Goal: Check status: Check status

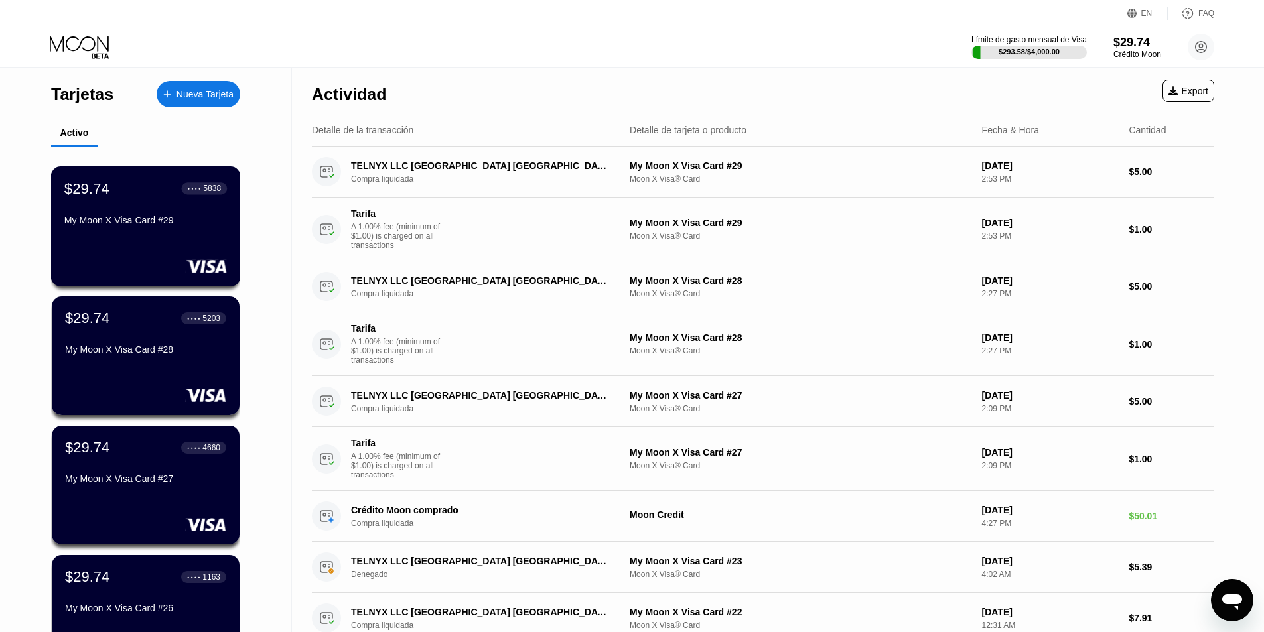
click at [148, 215] on div "$29.74 ● ● ● ● 5838 My Moon X Visa Card #29" at bounding box center [145, 205] width 163 height 51
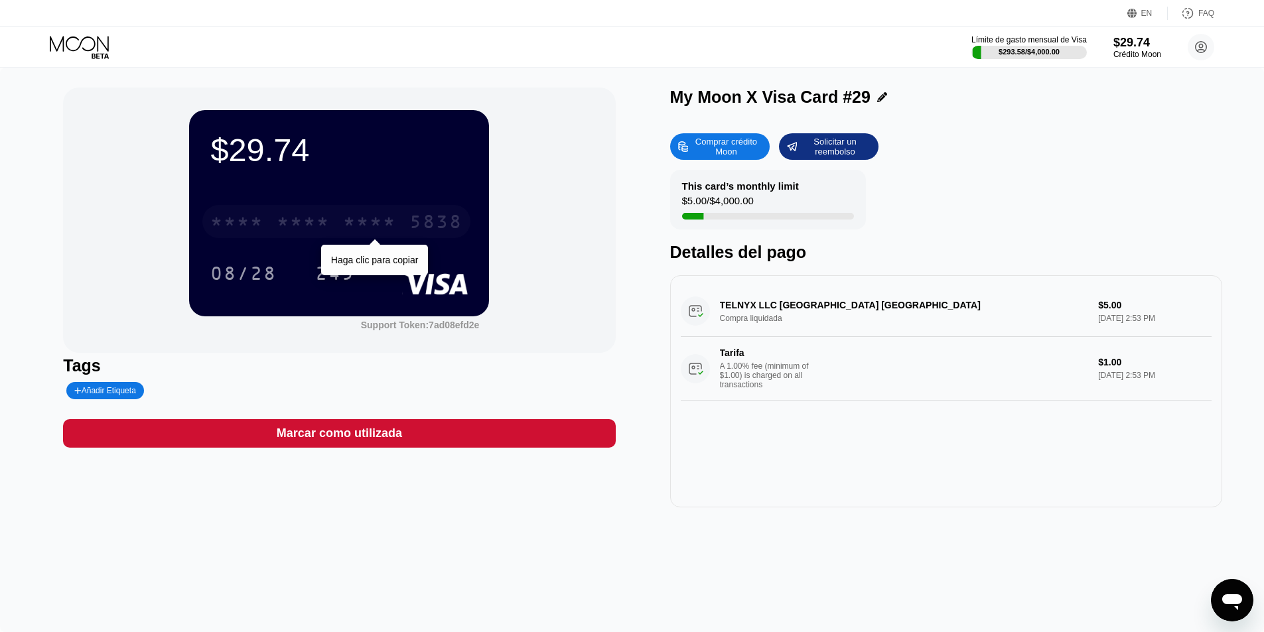
click at [343, 220] on div "* * * * * * * * * * * * 5838" at bounding box center [336, 221] width 268 height 33
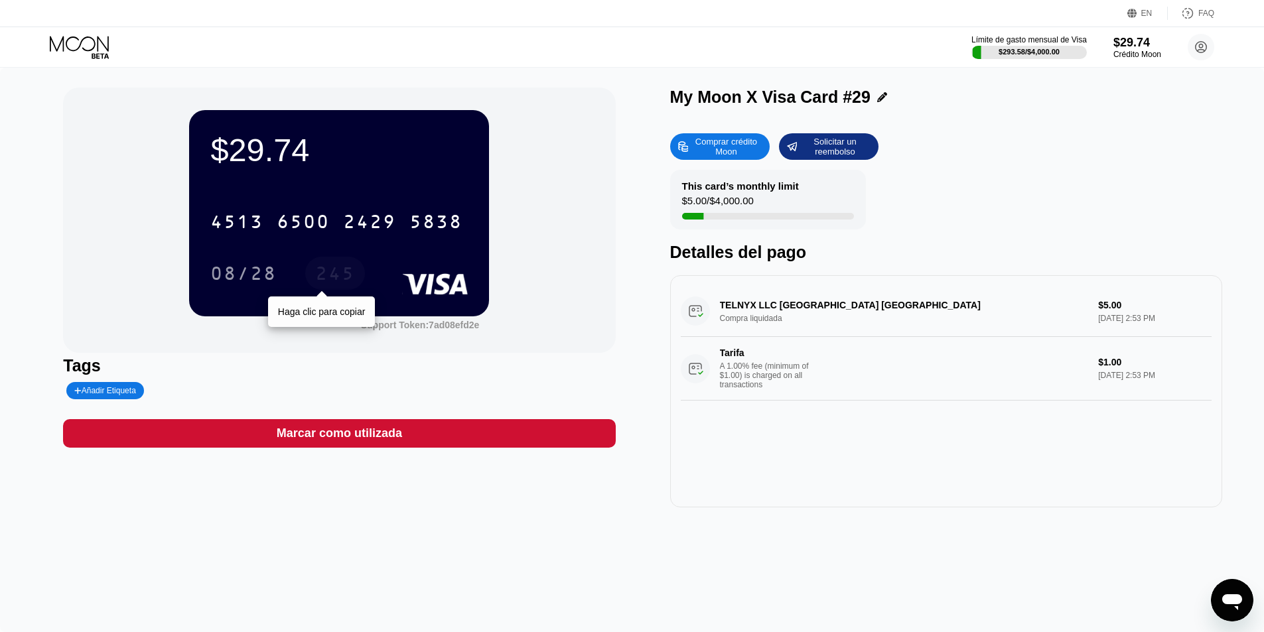
click at [326, 268] on div "245" at bounding box center [335, 275] width 40 height 21
